Goal: Find specific page/section: Find specific page/section

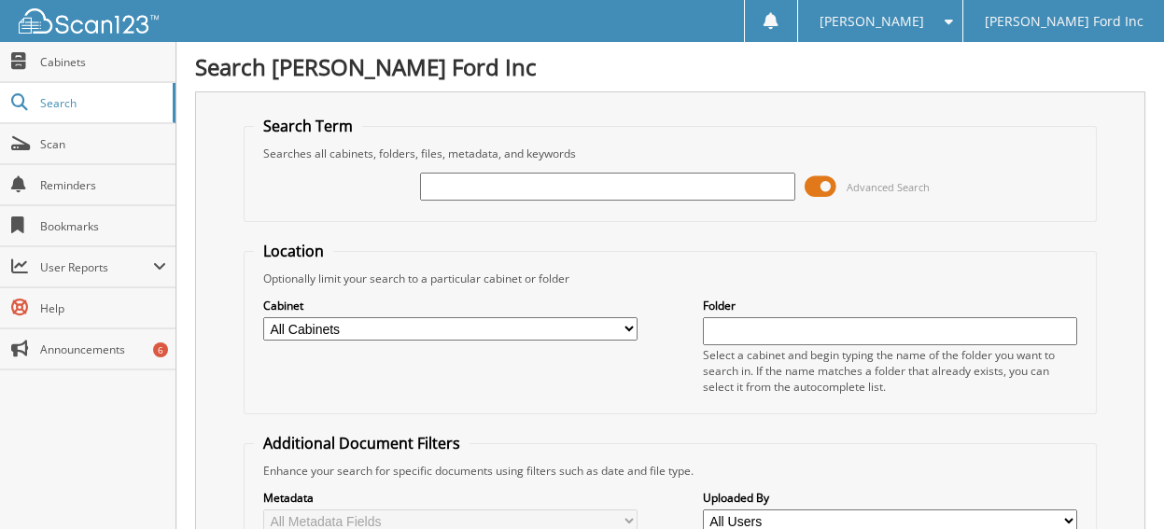
click at [442, 183] on input "text" at bounding box center [607, 187] width 374 height 28
type input "5"
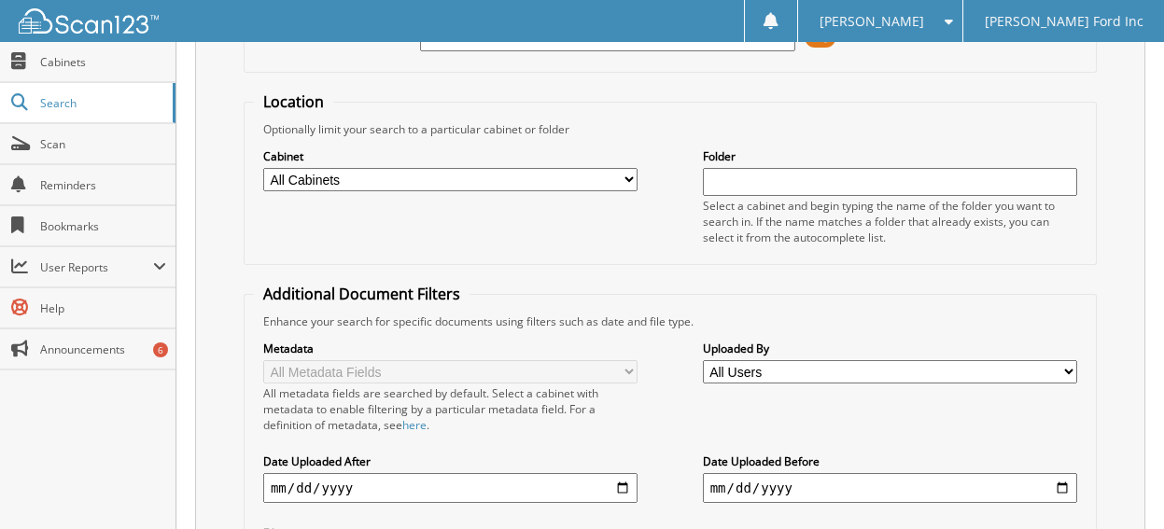
scroll to position [280, 0]
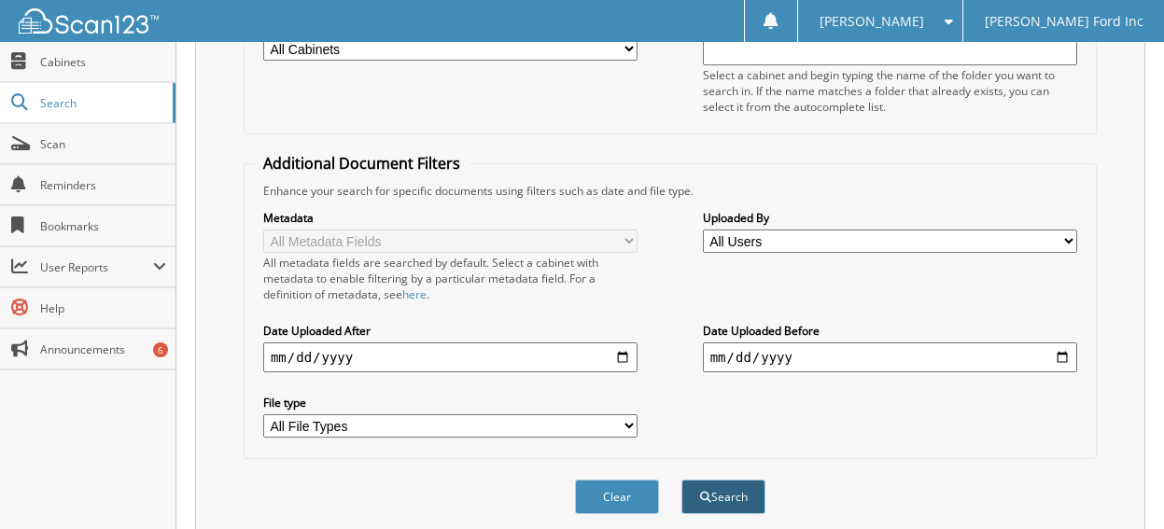
type input "510353"
click at [704, 492] on span "submit" at bounding box center [705, 497] width 11 height 11
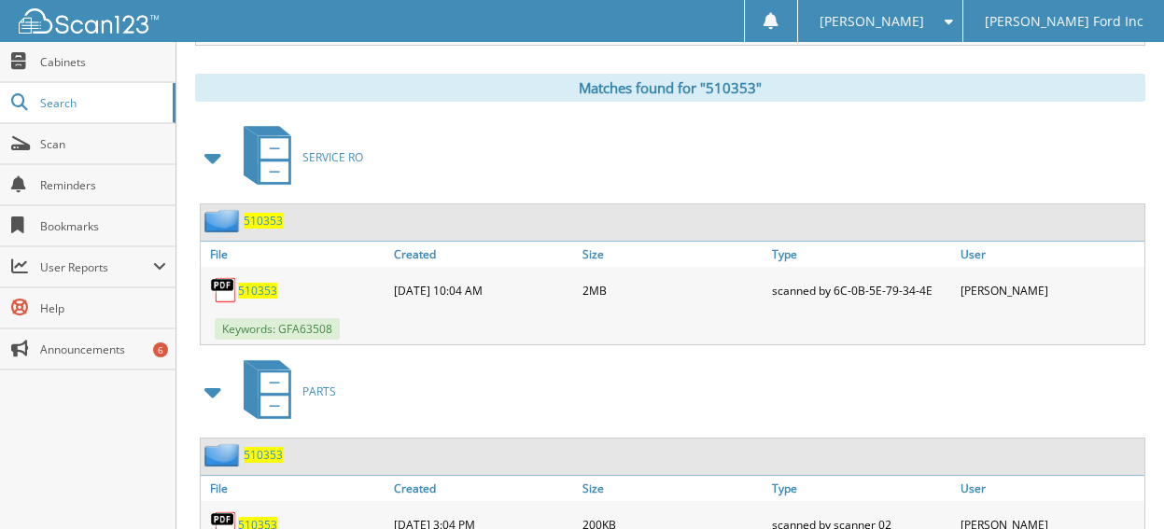
scroll to position [839, 0]
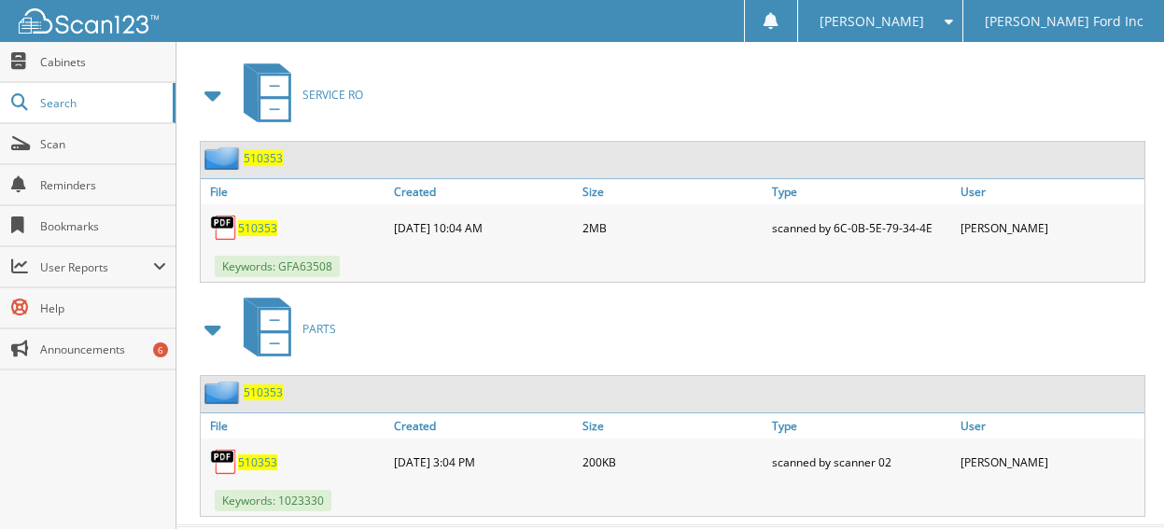
click at [261, 220] on span "510353" at bounding box center [257, 228] width 39 height 16
